Goal: Task Accomplishment & Management: Manage account settings

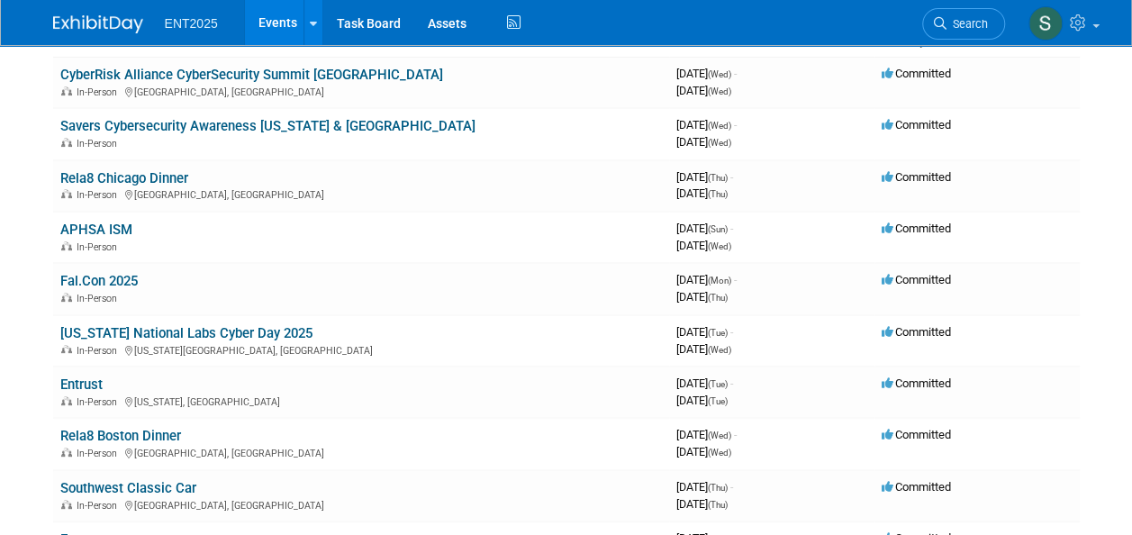
scroll to position [156, 0]
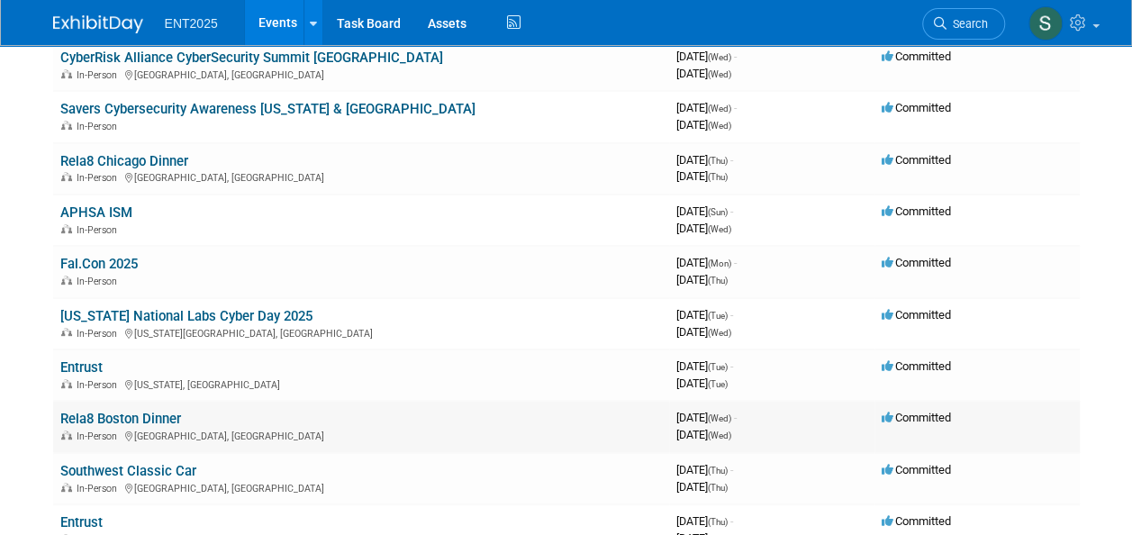
click at [145, 418] on link "Rela8 Boston Dinner" at bounding box center [120, 419] width 121 height 16
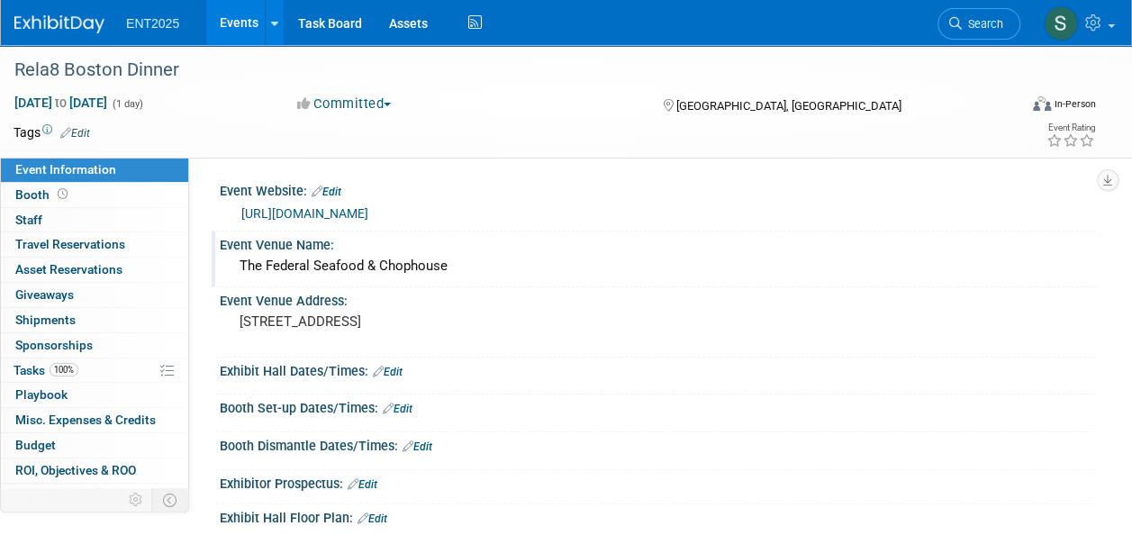
drag, startPoint x: 474, startPoint y: 267, endPoint x: 232, endPoint y: 269, distance: 241.3
click at [233, 269] on div "The Federal Seafood & Chophouse" at bounding box center [657, 266] width 849 height 28
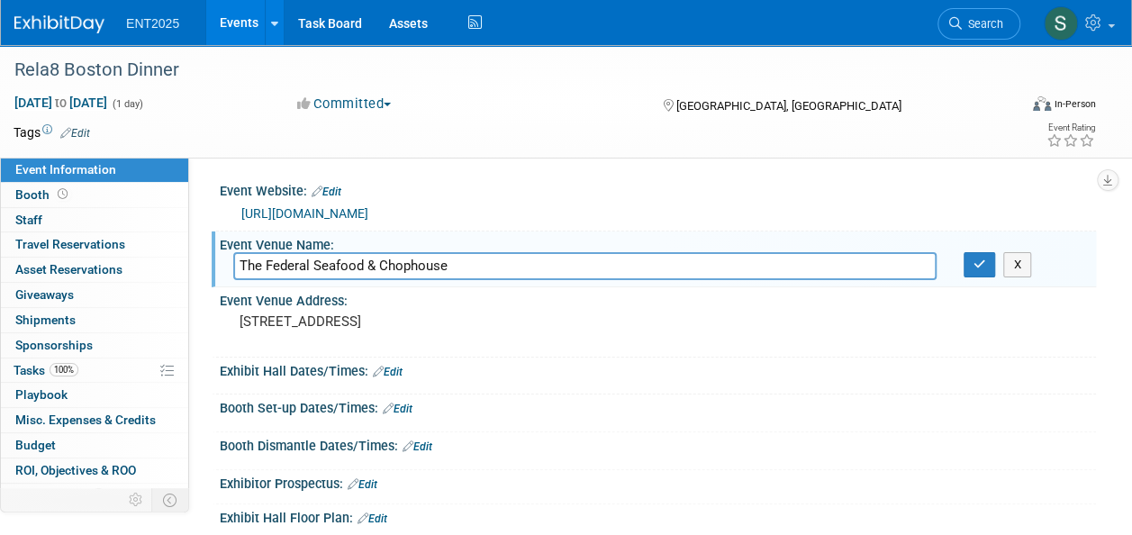
drag, startPoint x: 453, startPoint y: 262, endPoint x: 240, endPoint y: 276, distance: 213.8
click at [240, 276] on input "The Federal Seafood & Chophouse" at bounding box center [584, 266] width 703 height 28
drag, startPoint x: 336, startPoint y: 340, endPoint x: 225, endPoint y: 329, distance: 111.4
click at [225, 329] on div "[STREET_ADDRESS]" at bounding box center [402, 330] width 365 height 43
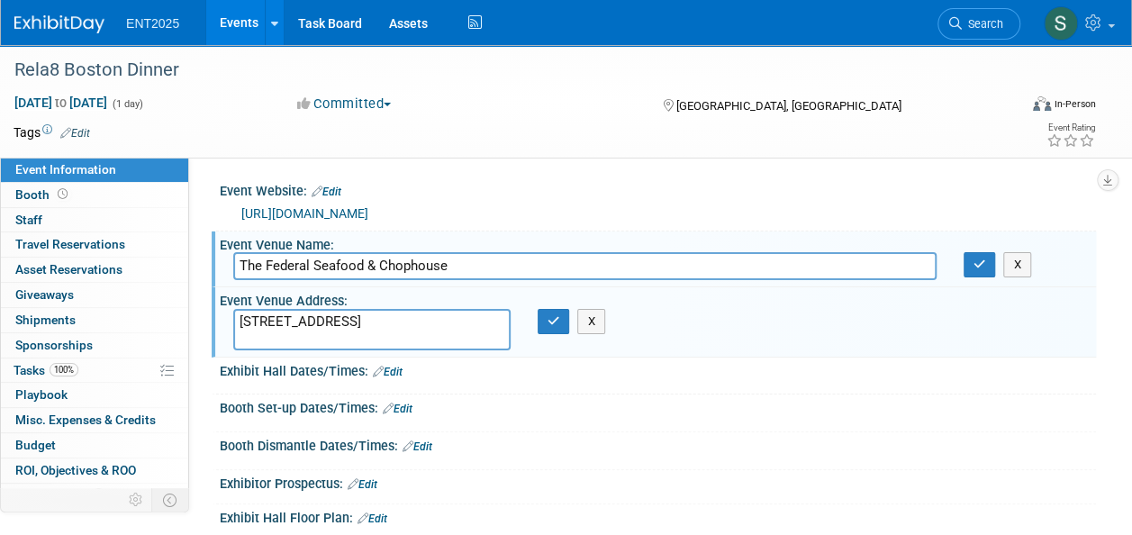
drag, startPoint x: 375, startPoint y: 333, endPoint x: 225, endPoint y: 322, distance: 149.9
click at [225, 321] on div "[STREET_ADDRESS]" at bounding box center [372, 329] width 304 height 41
click at [533, 223] on div "[URL][DOMAIN_NAME]" at bounding box center [658, 212] width 876 height 27
click at [552, 326] on button "button" at bounding box center [554, 321] width 32 height 25
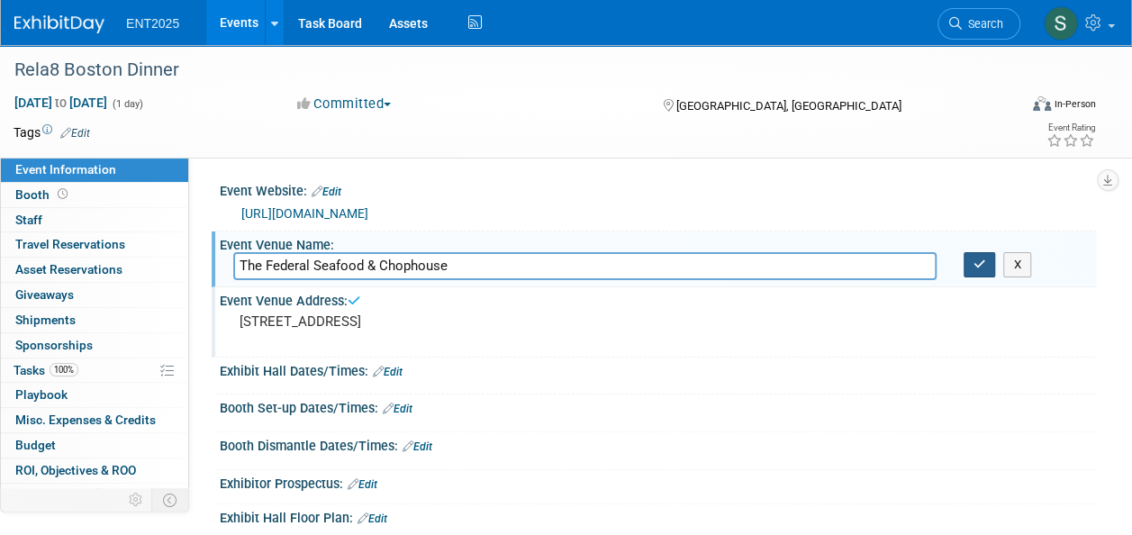
click at [973, 267] on icon "button" at bounding box center [979, 264] width 13 height 12
